Goal: Transaction & Acquisition: Purchase product/service

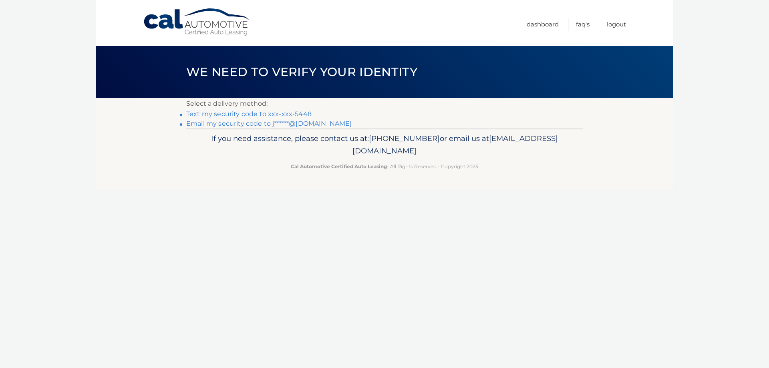
click at [287, 114] on link "Text my security code to xxx-xxx-5448" at bounding box center [248, 114] width 125 height 8
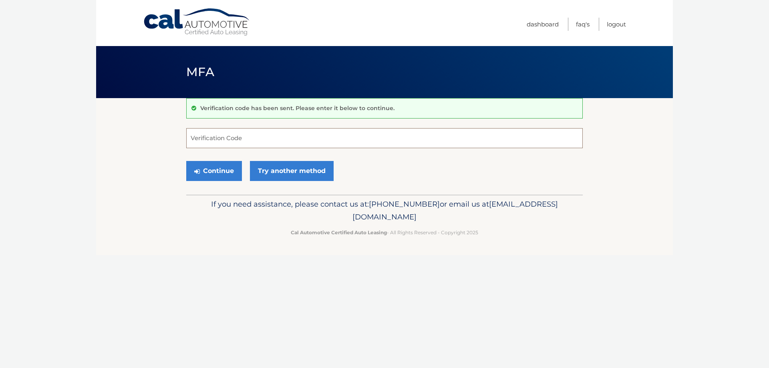
click at [273, 142] on input "Verification Code" at bounding box center [384, 138] width 396 height 20
type input "566553"
click at [221, 167] on button "Continue" at bounding box center [214, 171] width 56 height 20
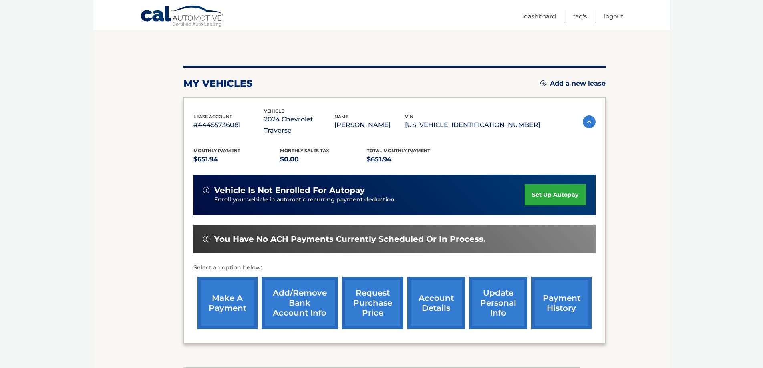
scroll to position [89, 0]
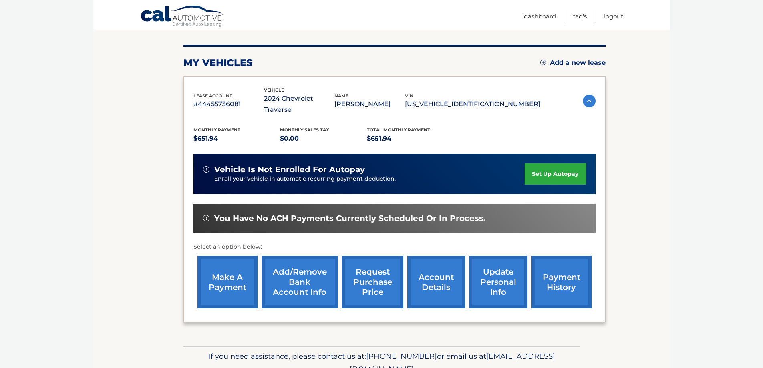
click at [223, 260] on link "make a payment" at bounding box center [227, 282] width 60 height 52
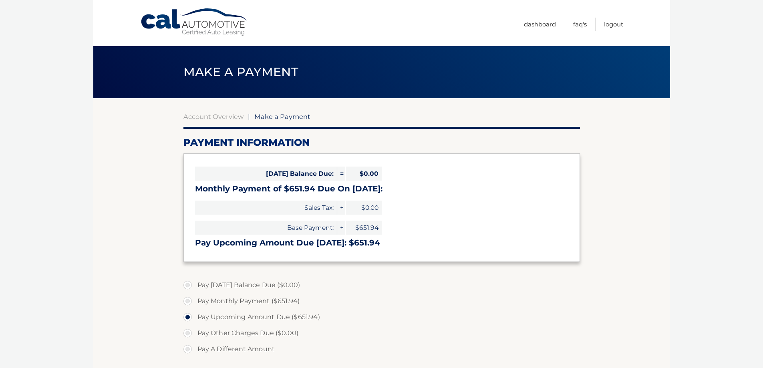
select select "Y2Y2ODgxZmEtOWVhNS00MTY3LWI5MzUtZjUzYWZkYWU4ZmMz"
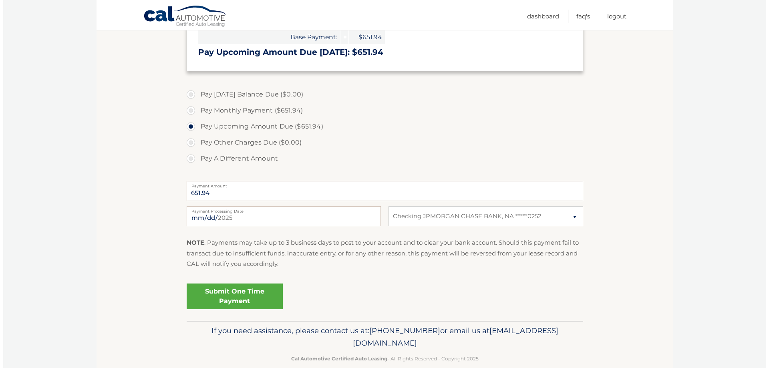
scroll to position [193, 0]
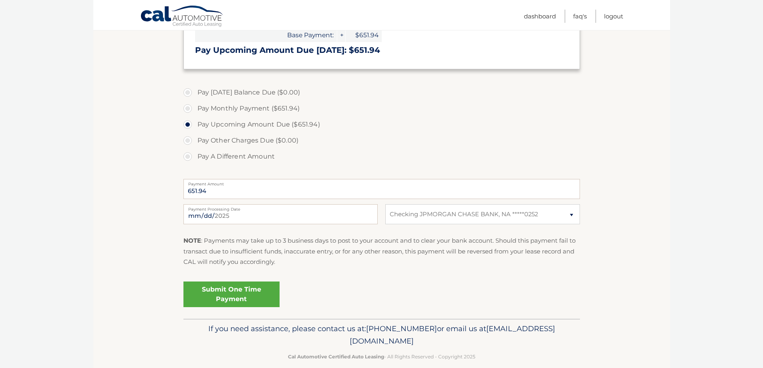
click at [256, 291] on link "Submit One Time Payment" at bounding box center [231, 294] width 96 height 26
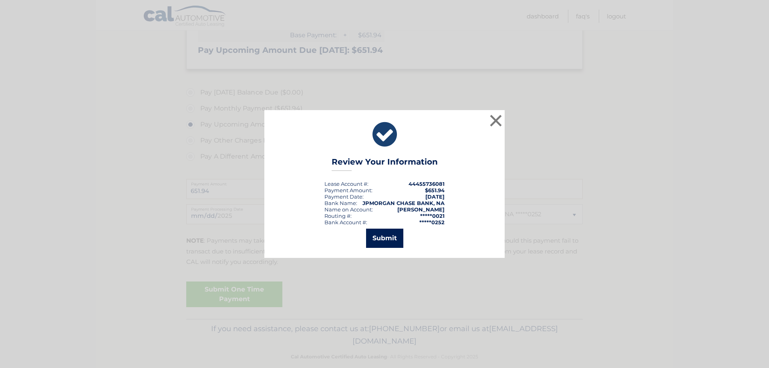
click at [390, 241] on button "Submit" at bounding box center [384, 238] width 37 height 19
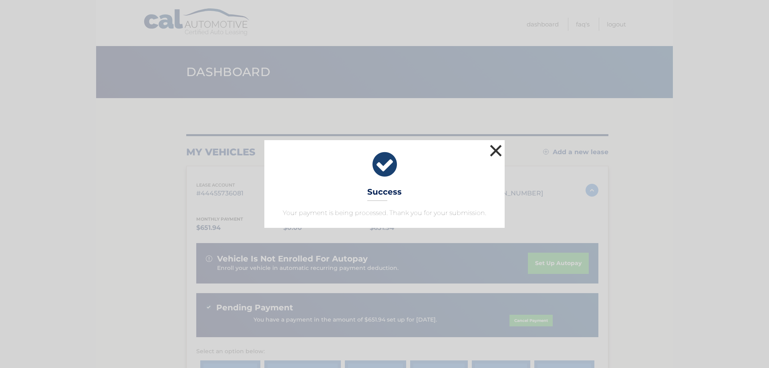
click at [497, 154] on button "×" at bounding box center [496, 151] width 16 height 16
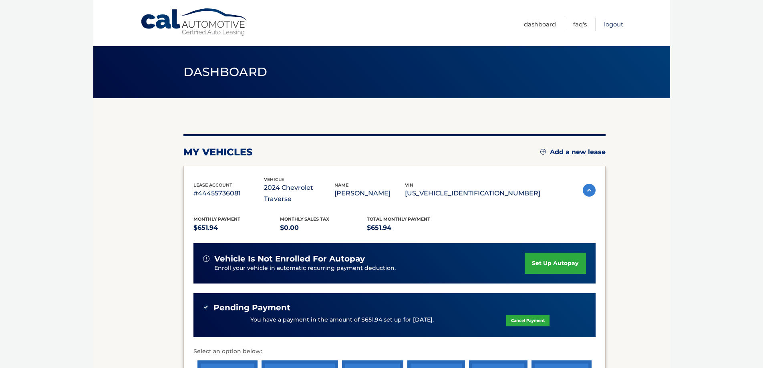
click at [618, 26] on link "Logout" at bounding box center [613, 24] width 19 height 13
